Goal: Browse casually

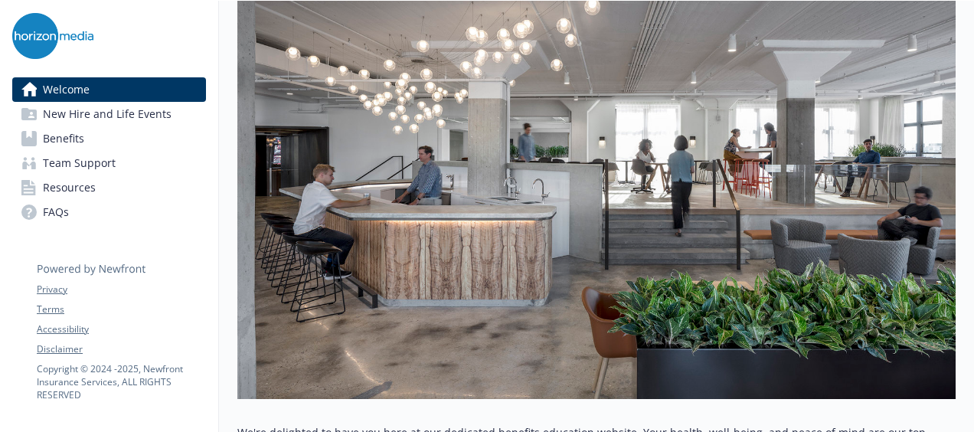
scroll to position [250, 0]
